Goal: Information Seeking & Learning: Check status

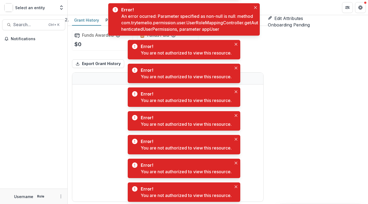
click at [35, 18] on div "Notifications" at bounding box center [33, 112] width 67 height 154
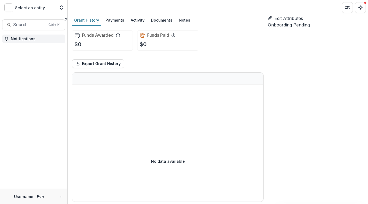
click at [17, 18] on span "Notifications" at bounding box center [37, 39] width 52 height 5
click at [35, 9] on icon "Open entity switcher" at bounding box center [61, 7] width 5 height 5
click at [35, 18] on div "No data available" at bounding box center [167, 161] width 191 height 81
click at [35, 18] on div "Edit Attributes Onboarding Pending" at bounding box center [318, 21] width 100 height 13
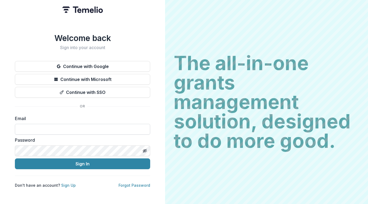
drag, startPoint x: 37, startPoint y: 126, endPoint x: 32, endPoint y: 127, distance: 4.6
click at [37, 126] on input at bounding box center [82, 129] width 135 height 11
type input "**********"
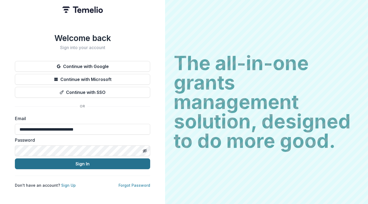
click at [81, 163] on button "Sign In" at bounding box center [82, 164] width 135 height 11
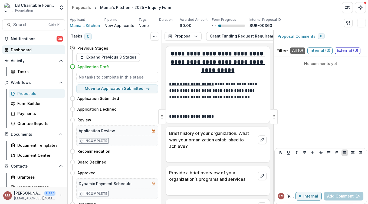
click at [28, 50] on div "Dashboard" at bounding box center [36, 50] width 50 height 6
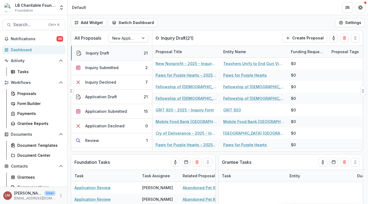
click at [128, 52] on button "Inquiry Draft 21" at bounding box center [111, 53] width 81 height 15
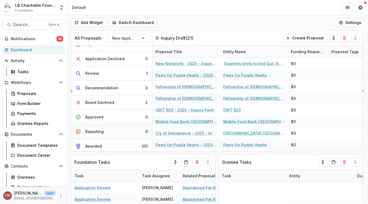
scroll to position [69, 0]
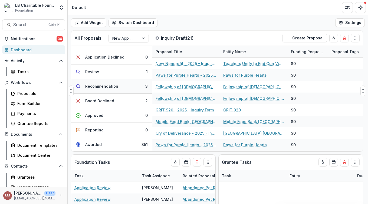
click at [108, 87] on div "Recommendation" at bounding box center [101, 87] width 33 height 6
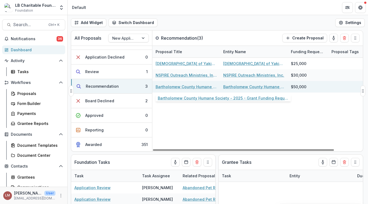
click at [192, 87] on link "Bartholomew County Humane Society - 2025 - Grant Funding Request Requirements a…" at bounding box center [185, 87] width 61 height 6
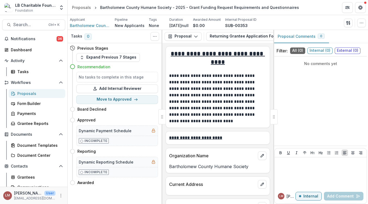
scroll to position [37, 0]
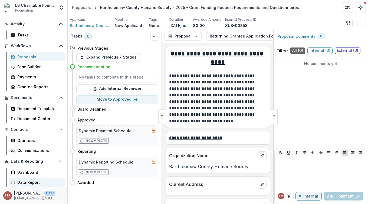
click at [32, 183] on div "Data Report" at bounding box center [39, 183] width 44 height 6
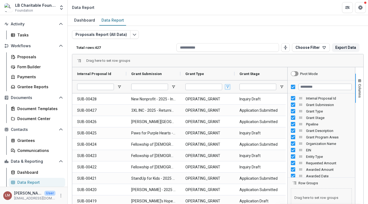
click at [226, 88] on span "Open Filter Menu" at bounding box center [227, 87] width 4 height 4
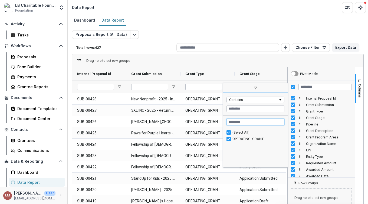
click at [254, 123] on input "Search filter values" at bounding box center [255, 122] width 58 height 6
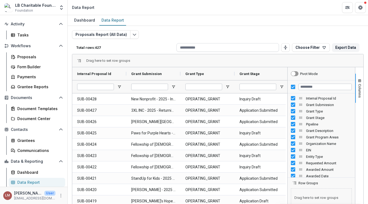
click at [203, 46] on input at bounding box center [227, 47] width 102 height 9
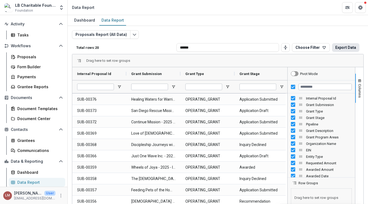
type input "******"
click at [342, 49] on button "Export Data" at bounding box center [345, 47] width 27 height 9
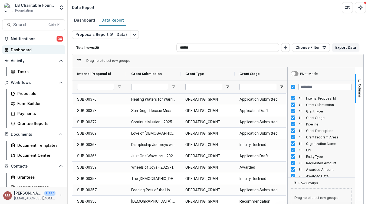
click at [18, 51] on div "Dashboard" at bounding box center [36, 50] width 50 height 6
